Goal: Check status

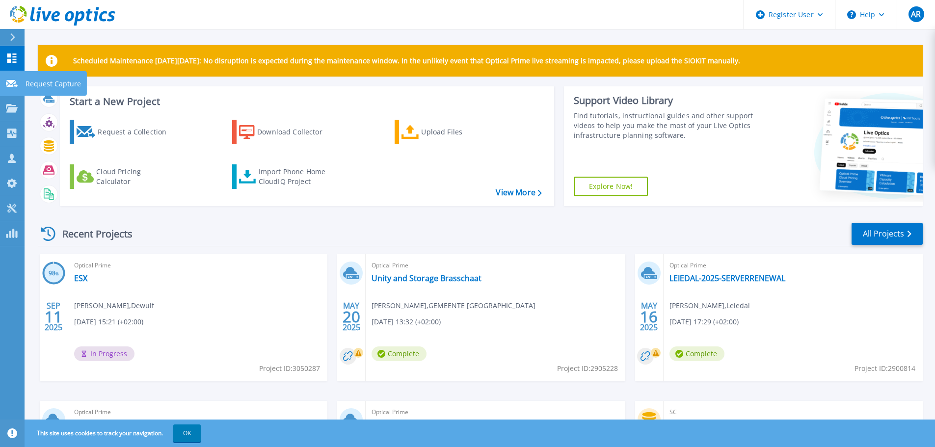
click at [11, 88] on link "Request Capture Request Capture" at bounding box center [12, 83] width 25 height 25
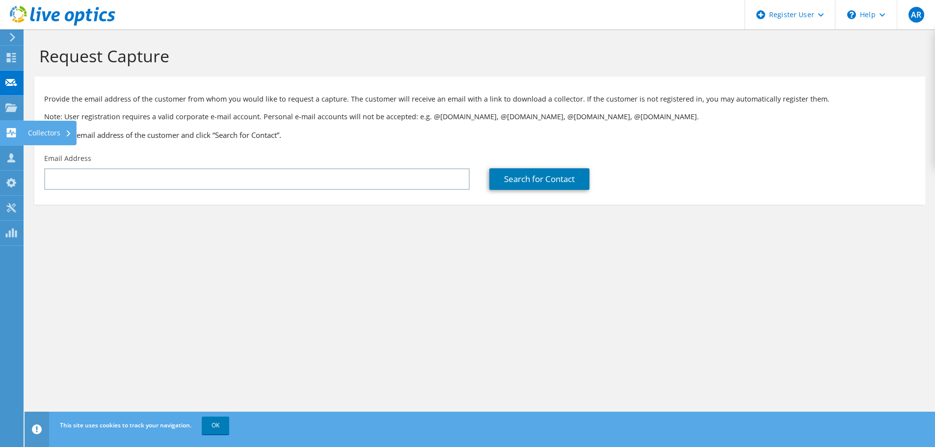
click at [17, 136] on icon at bounding box center [11, 132] width 12 height 9
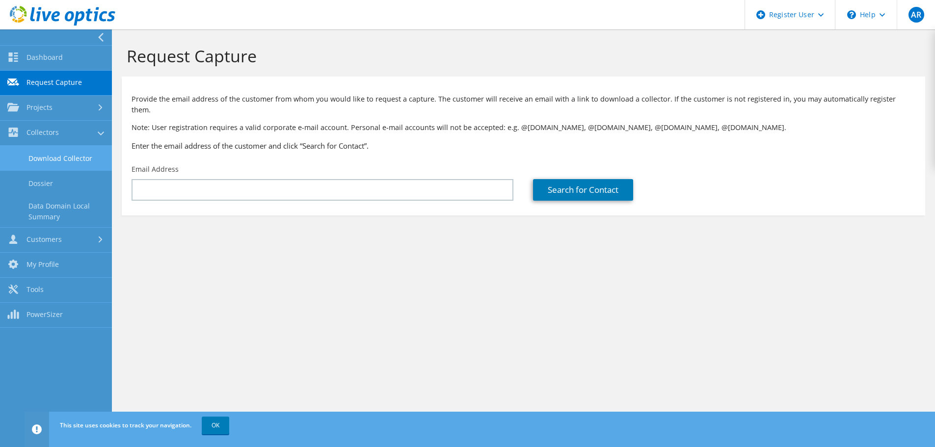
click at [88, 156] on link "Download Collector" at bounding box center [56, 158] width 112 height 25
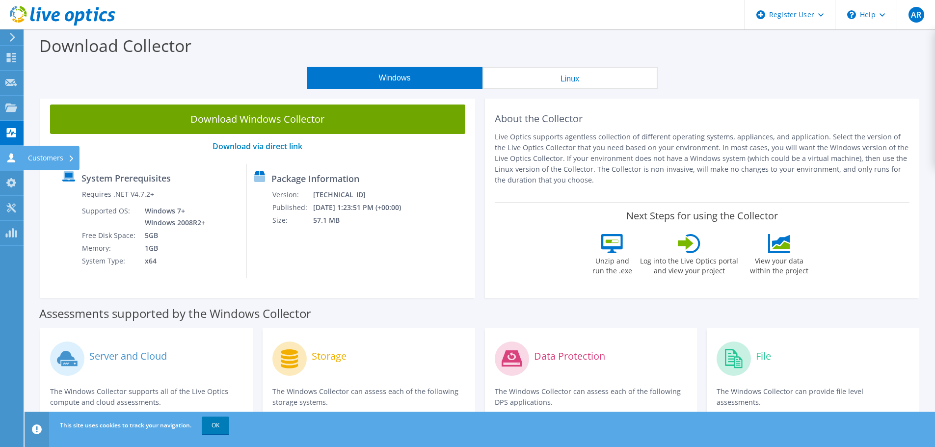
click at [31, 160] on div "Customers" at bounding box center [51, 158] width 56 height 25
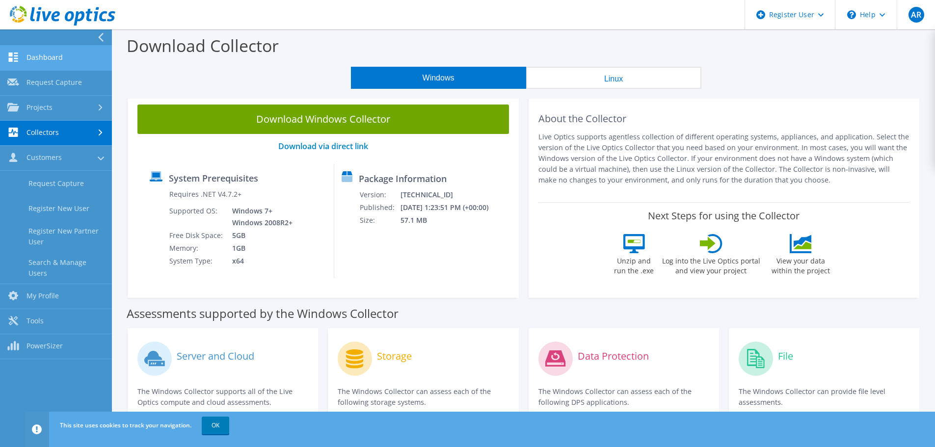
click at [58, 58] on link "Dashboard" at bounding box center [56, 58] width 112 height 25
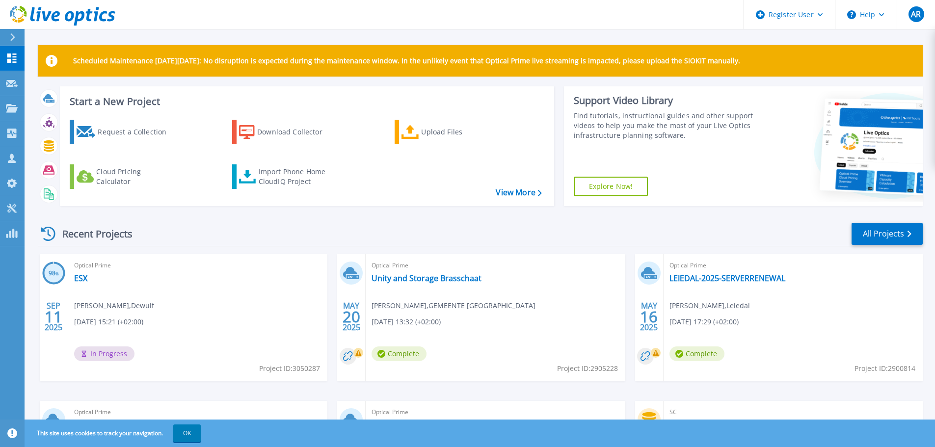
click at [160, 325] on div "Optical Prime ESX kevin ervinck , Dewulf 09/11/2025, 15:21 (+02:00) In Progress…" at bounding box center [197, 317] width 259 height 127
drag, startPoint x: 97, startPoint y: 357, endPoint x: 142, endPoint y: 358, distance: 45.7
click at [142, 358] on div "Optical Prime ESX kevin ervinck , Dewulf 09/11/2025, 15:21 (+02:00) In Progress…" at bounding box center [197, 317] width 259 height 127
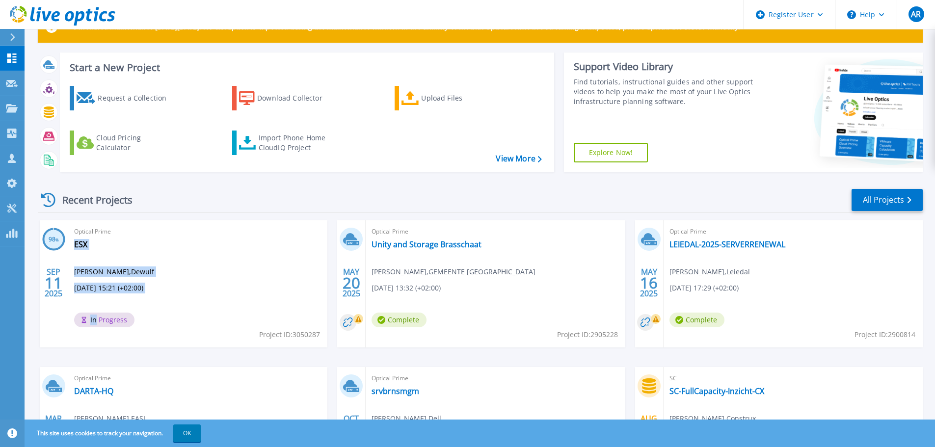
scroll to position [49, 0]
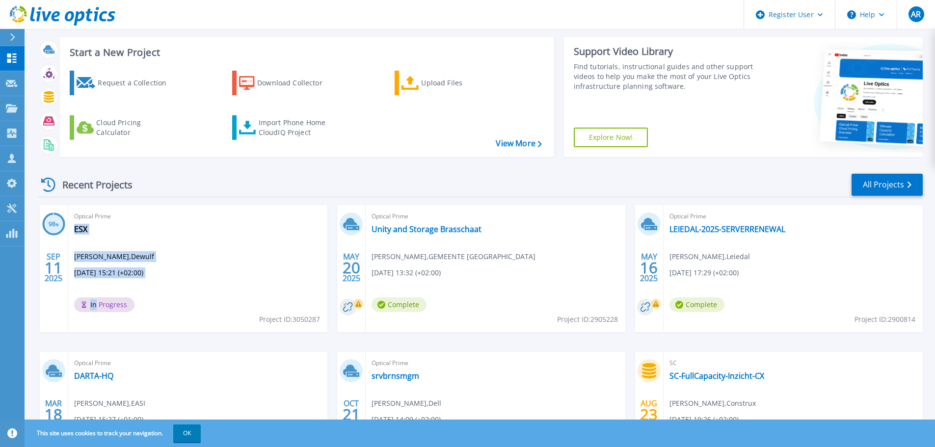
click at [149, 235] on div "Optical Prime ESX kevin ervinck , Dewulf 09/11/2025, 15:21 (+02:00) In Progress…" at bounding box center [197, 268] width 259 height 127
click at [66, 264] on div "98 % SEP 11 2025" at bounding box center [54, 268] width 28 height 127
drag, startPoint x: 45, startPoint y: 217, endPoint x: 62, endPoint y: 217, distance: 16.7
click at [45, 216] on icon at bounding box center [53, 224] width 23 height 23
click at [62, 217] on circle at bounding box center [53, 224] width 21 height 21
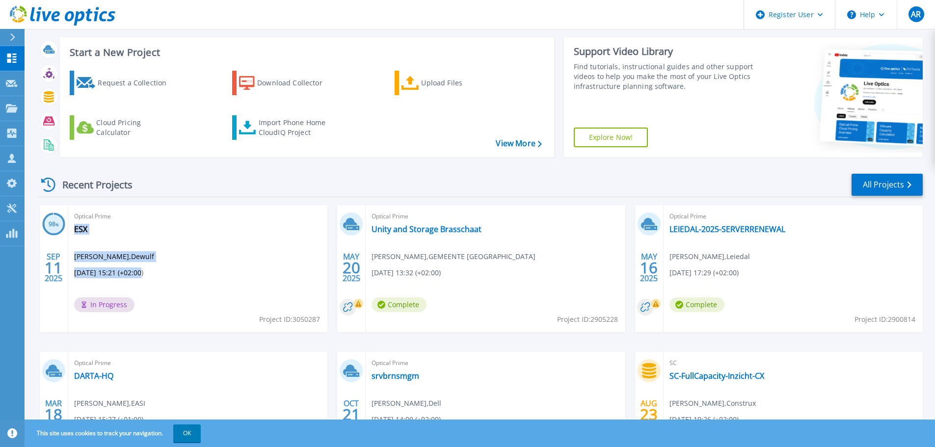
drag, startPoint x: 139, startPoint y: 273, endPoint x: 160, endPoint y: 273, distance: 20.1
click at [160, 273] on div "Optical Prime ESX kevin ervinck , Dewulf 09/11/2025, 15:21 (+02:00) In Progress…" at bounding box center [197, 268] width 259 height 127
click at [160, 276] on div "Optical Prime ESX kevin ervinck , Dewulf 09/11/2025, 15:21 (+02:00) In Progress…" at bounding box center [197, 268] width 259 height 127
drag, startPoint x: 117, startPoint y: 276, endPoint x: 143, endPoint y: 276, distance: 26.0
click at [141, 275] on span "09/11/2025, 15:21 (+02:00)" at bounding box center [108, 273] width 69 height 11
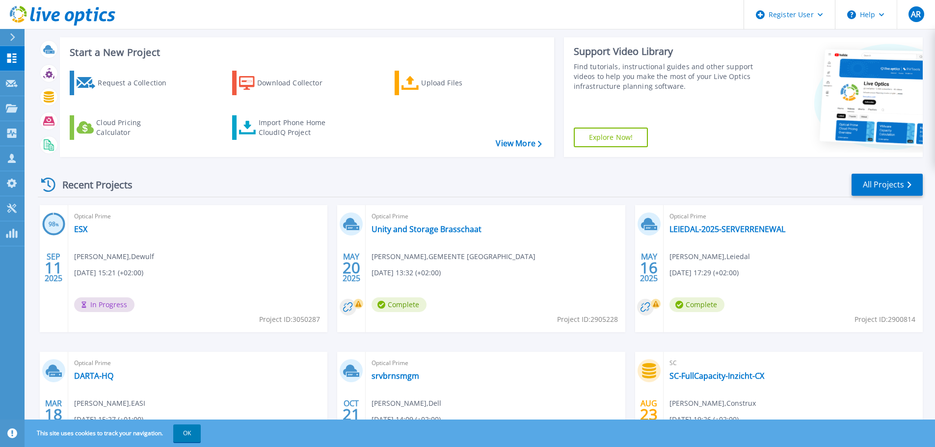
click at [224, 244] on div "Optical Prime ESX kevin ervinck , Dewulf 09/11/2025, 15:21 (+02:00) In Progress…" at bounding box center [197, 268] width 259 height 127
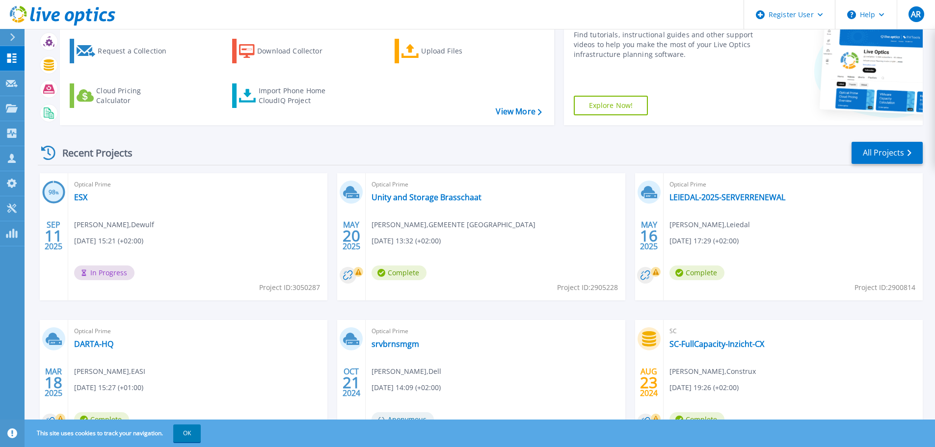
scroll to position [98, 0]
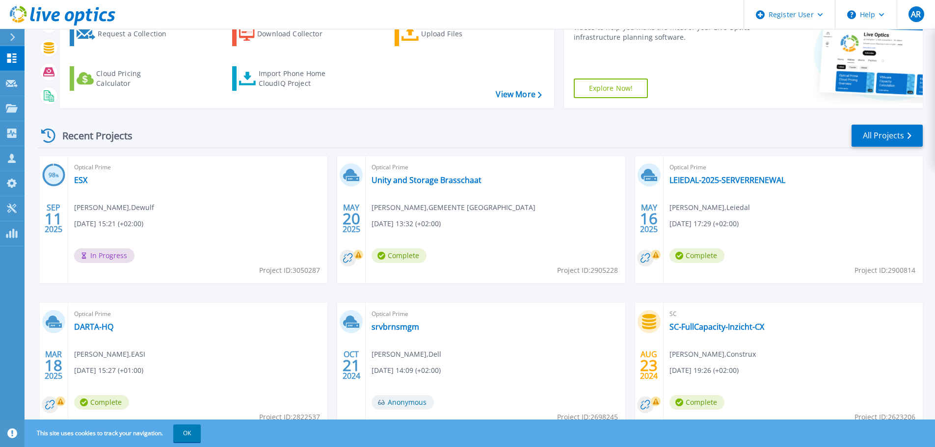
click at [56, 172] on h3 "98 %" at bounding box center [53, 175] width 23 height 11
click at [53, 235] on div "SEP 11 2025" at bounding box center [53, 219] width 19 height 36
click at [123, 264] on div "In Progress" at bounding box center [106, 258] width 65 height 20
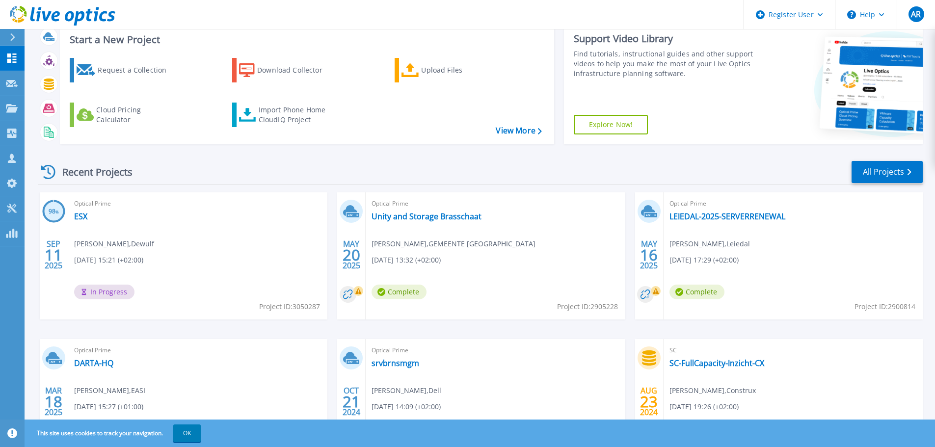
scroll to position [0, 0]
